Goal: Task Accomplishment & Management: Complete application form

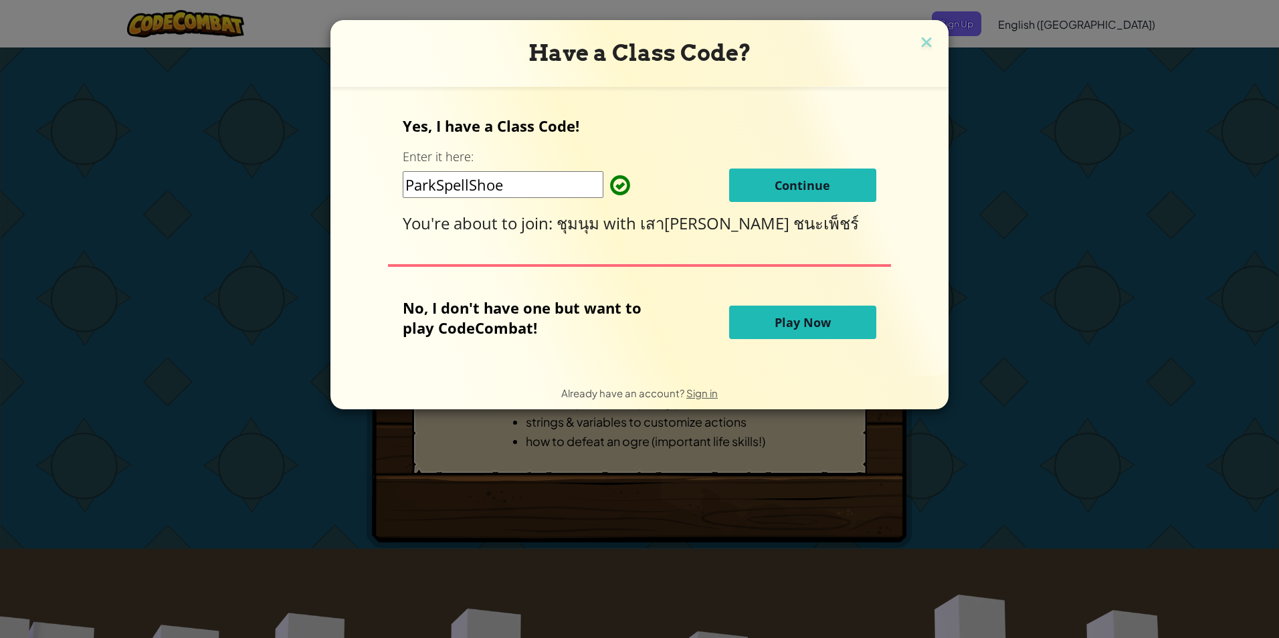
click at [817, 195] on button "Continue" at bounding box center [802, 185] width 147 height 33
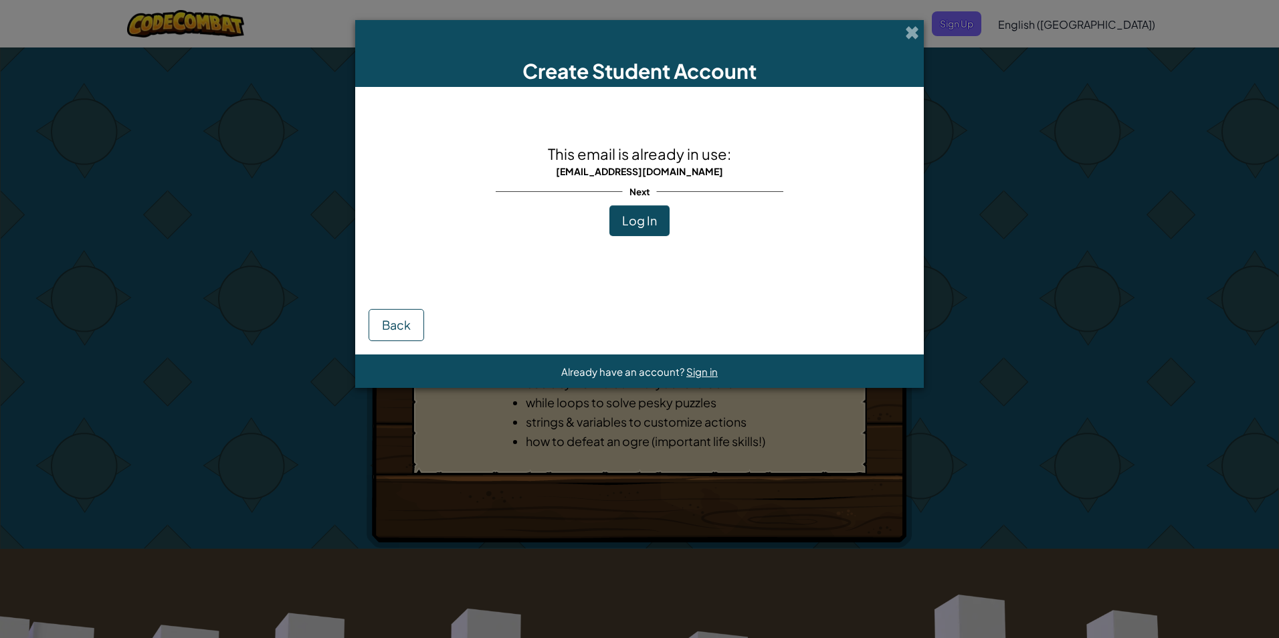
click at [618, 229] on button "Log In" at bounding box center [639, 220] width 60 height 31
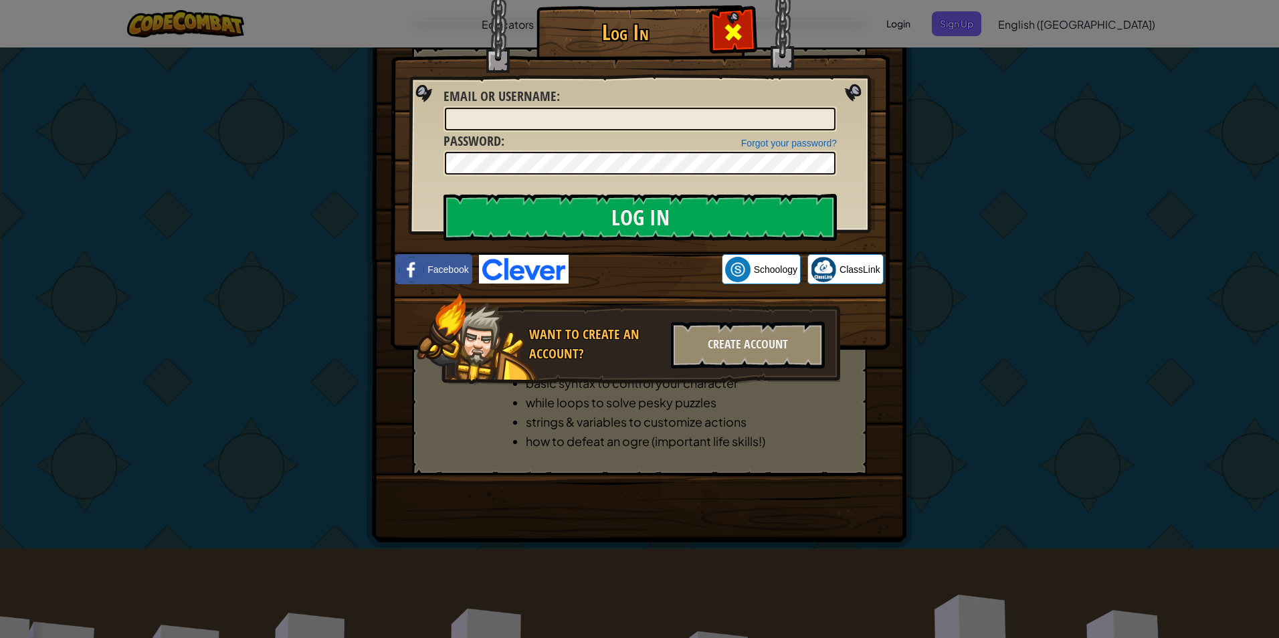
click at [729, 37] on span at bounding box center [733, 31] width 21 height 21
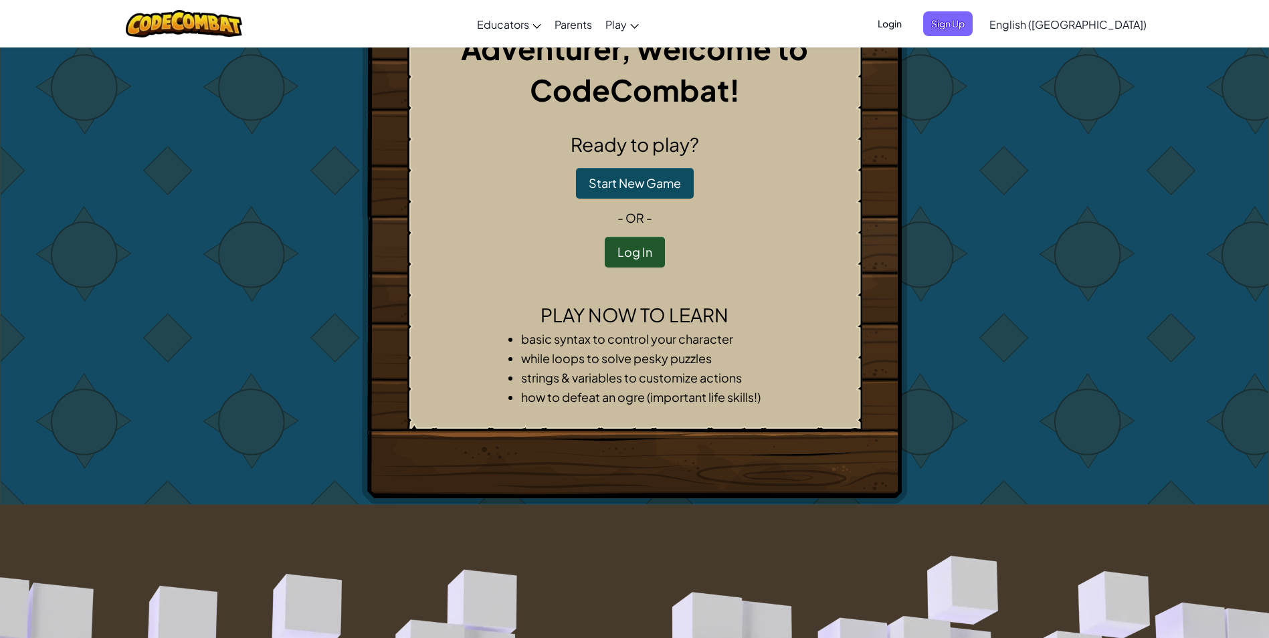
scroll to position [67, 0]
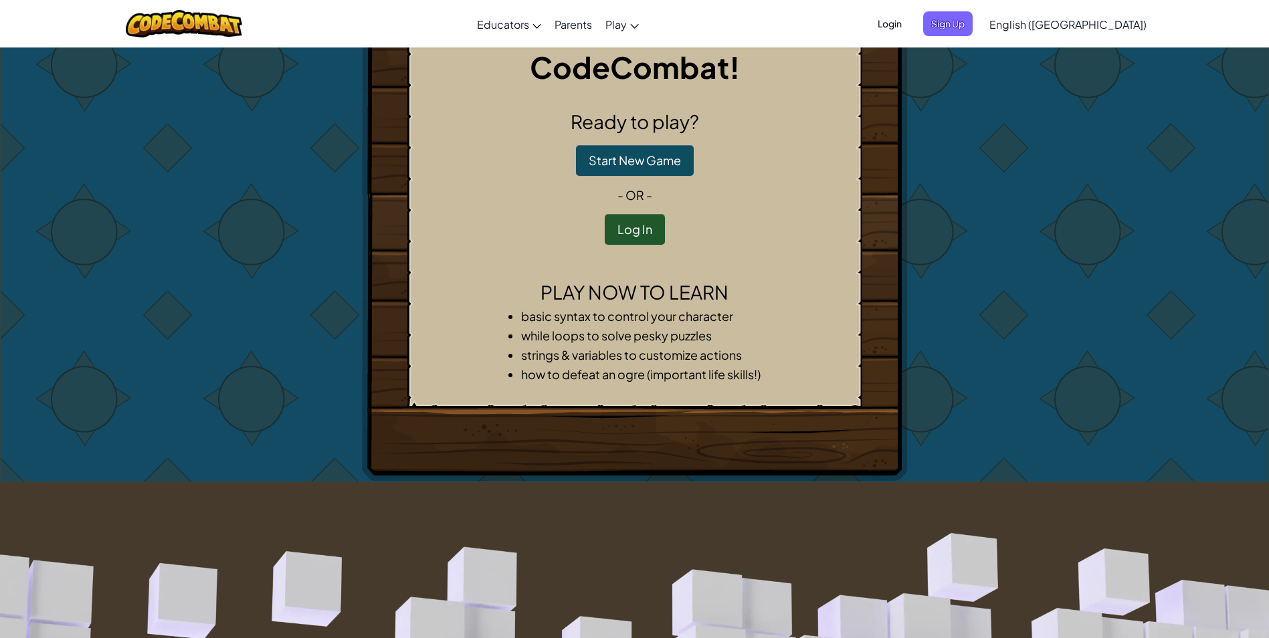
click at [1120, 23] on span "English ([GEOGRAPHIC_DATA])" at bounding box center [1067, 24] width 157 height 14
